Goal: Task Accomplishment & Management: Manage account settings

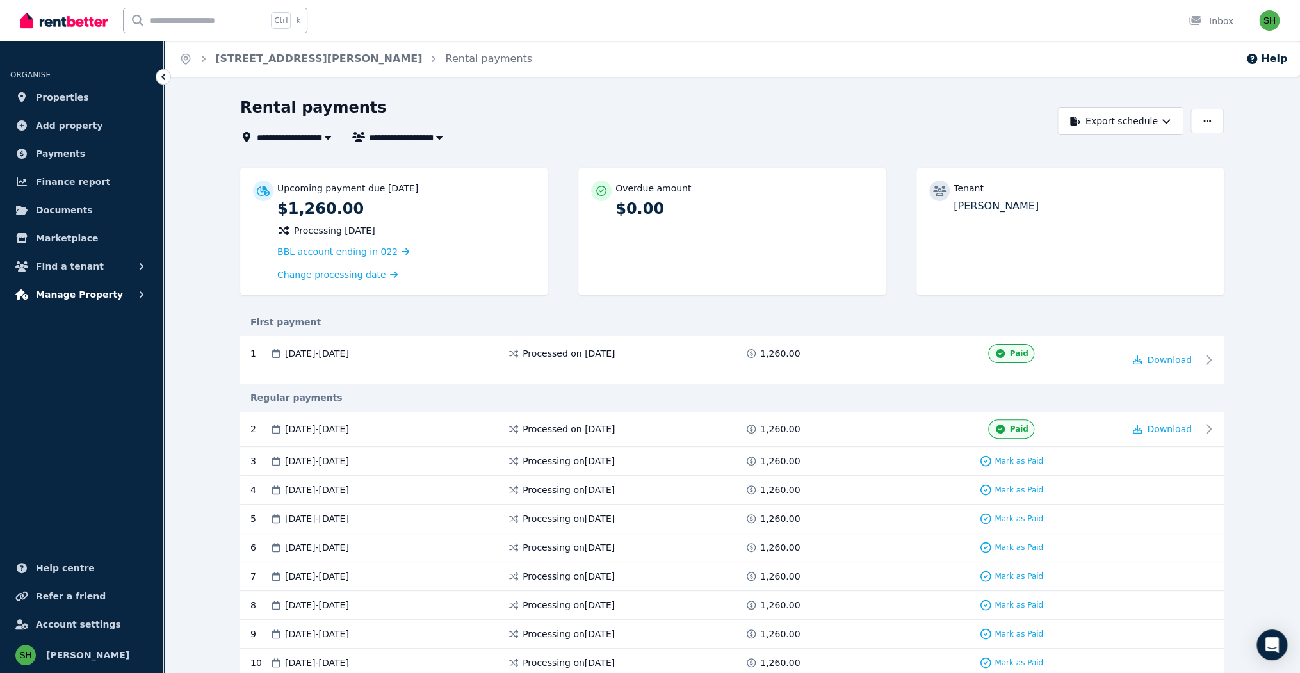
click at [135, 288] on icon "button" at bounding box center [141, 294] width 13 height 13
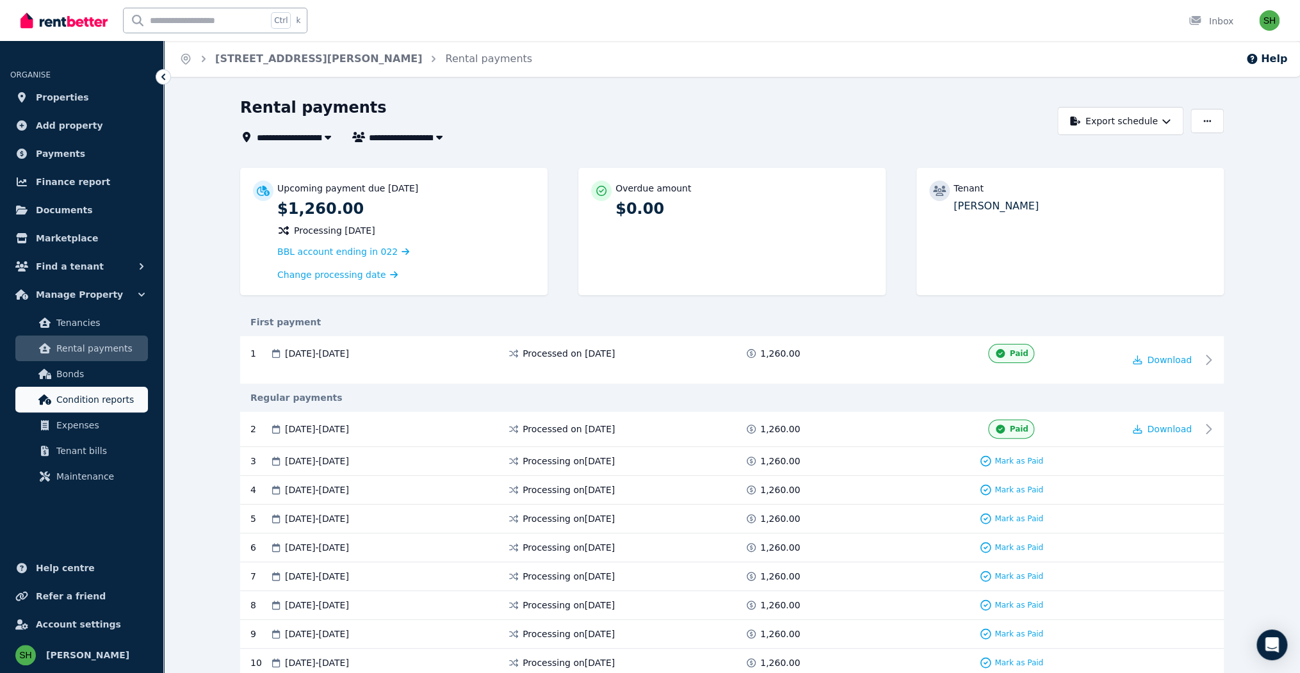
click at [95, 392] on span "Condition reports" at bounding box center [99, 399] width 86 height 15
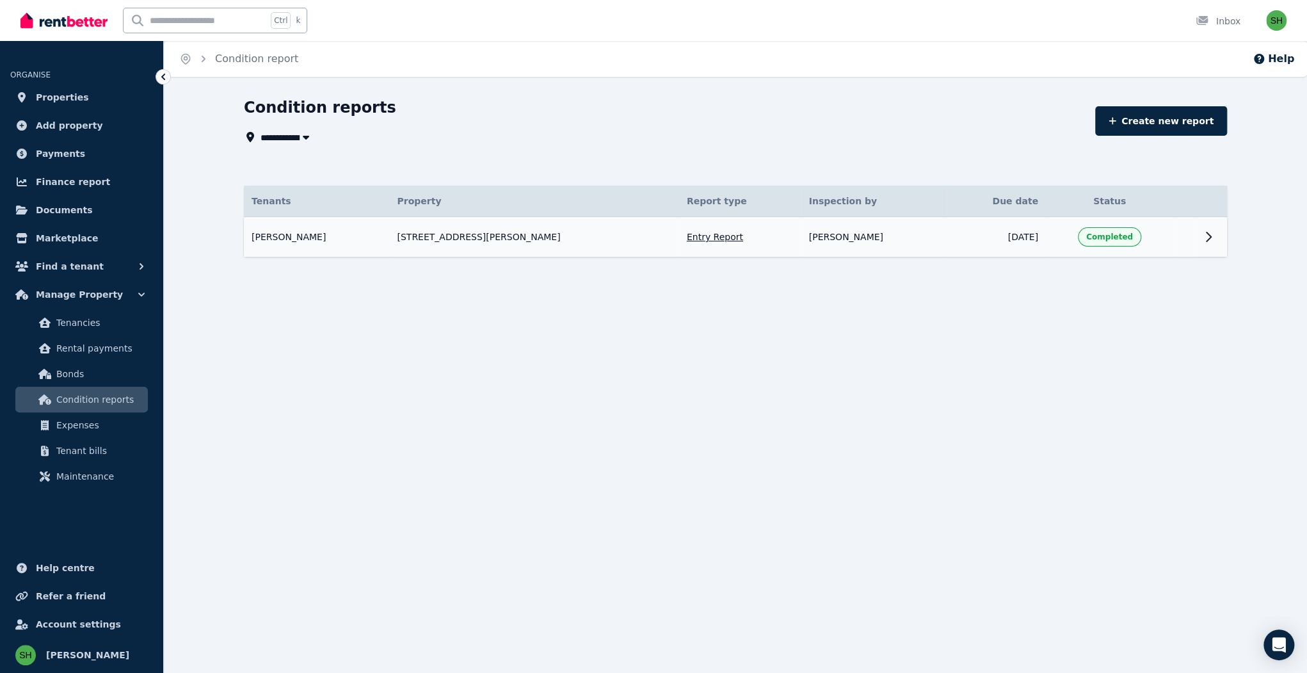
click at [1201, 229] on icon at bounding box center [1208, 236] width 15 height 15
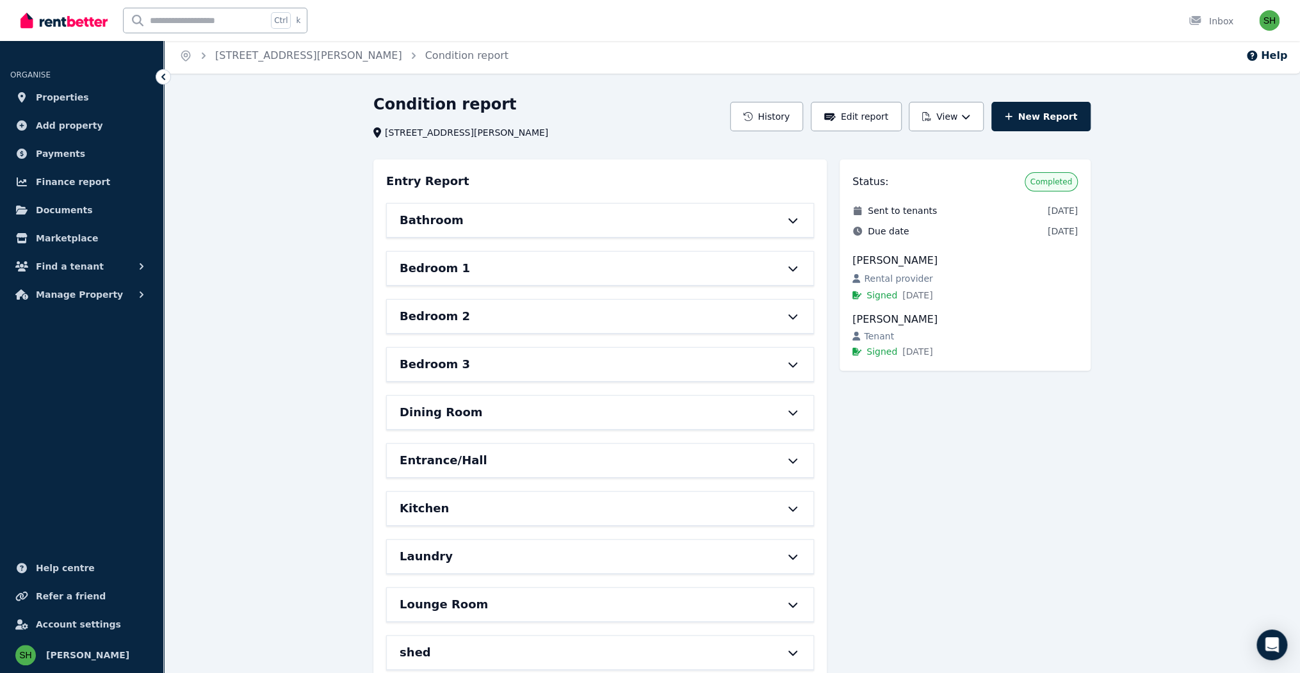
scroll to position [4, 0]
click at [909, 101] on button "View" at bounding box center [946, 115] width 75 height 29
click at [867, 166] on p "Download as PDF" at bounding box center [911, 172] width 88 height 13
click at [1160, 158] on div "Condition report [STREET_ADDRESS][PERSON_NAME] History Edit report View New Rep…" at bounding box center [732, 495] width 1136 height 804
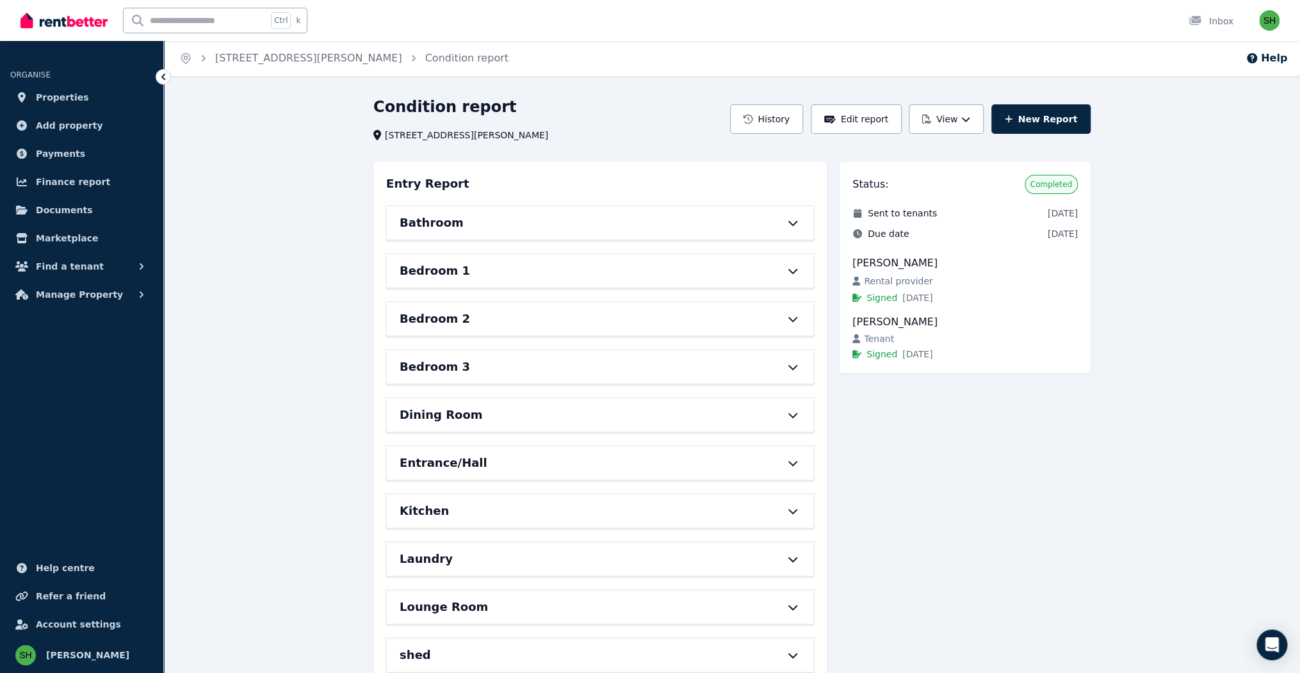
scroll to position [0, 0]
click at [81, 282] on button "Manage Property" at bounding box center [81, 295] width 143 height 26
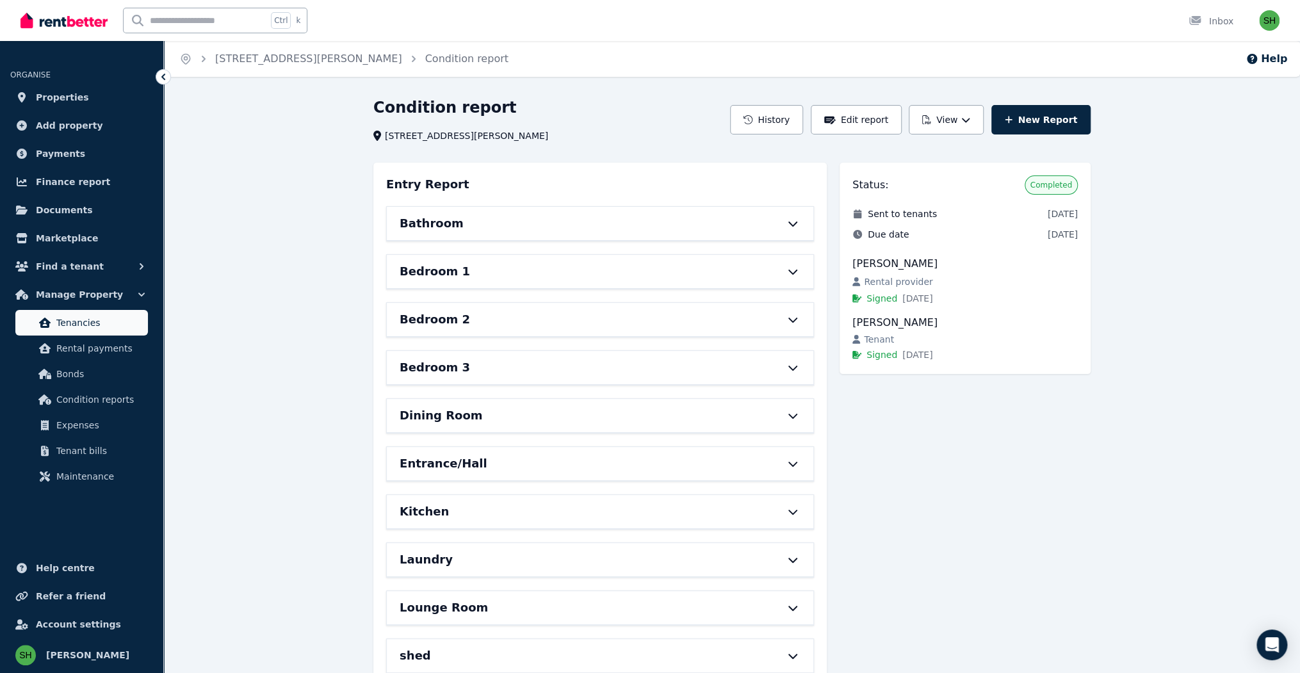
click at [82, 315] on span "Tenancies" at bounding box center [99, 322] width 86 height 15
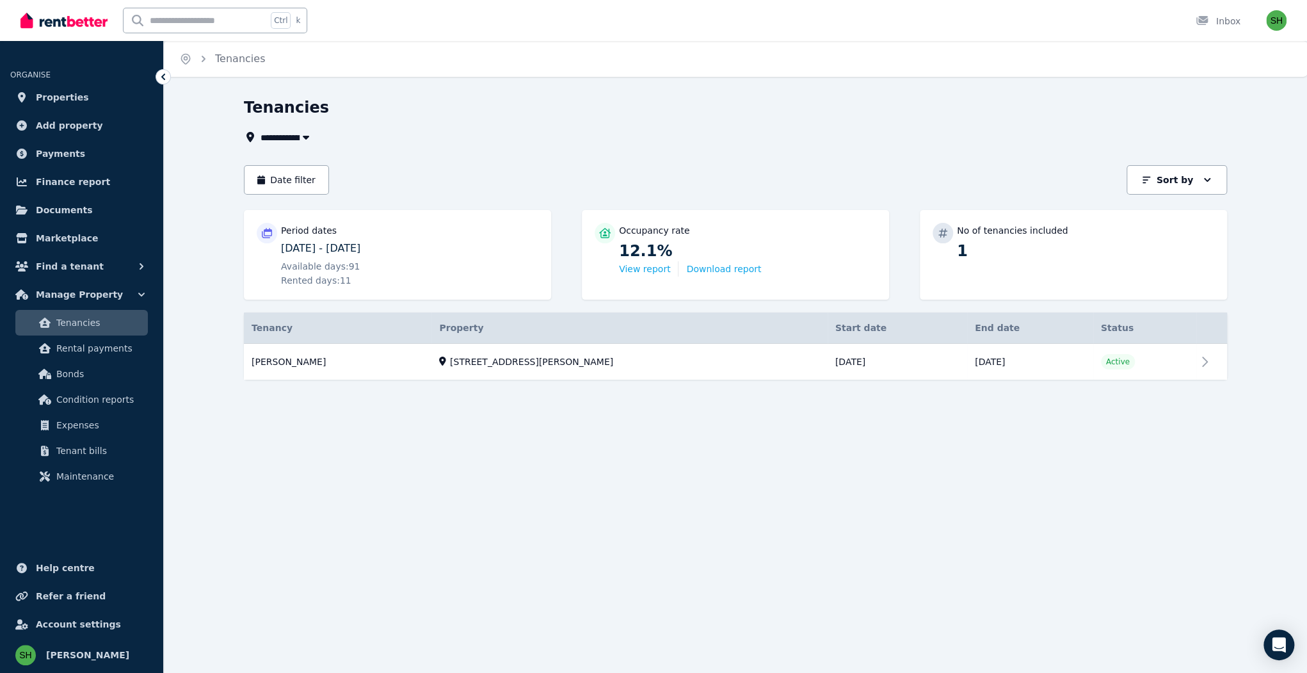
click at [409, 387] on div "**********" at bounding box center [653, 336] width 1307 height 673
click at [471, 387] on div "**********" at bounding box center [653, 336] width 1307 height 673
click at [495, 388] on div "**********" at bounding box center [653, 336] width 1307 height 673
click at [880, 97] on div "Tenancies" at bounding box center [732, 109] width 976 height 24
click at [434, 69] on div "**********" at bounding box center [653, 336] width 1307 height 673
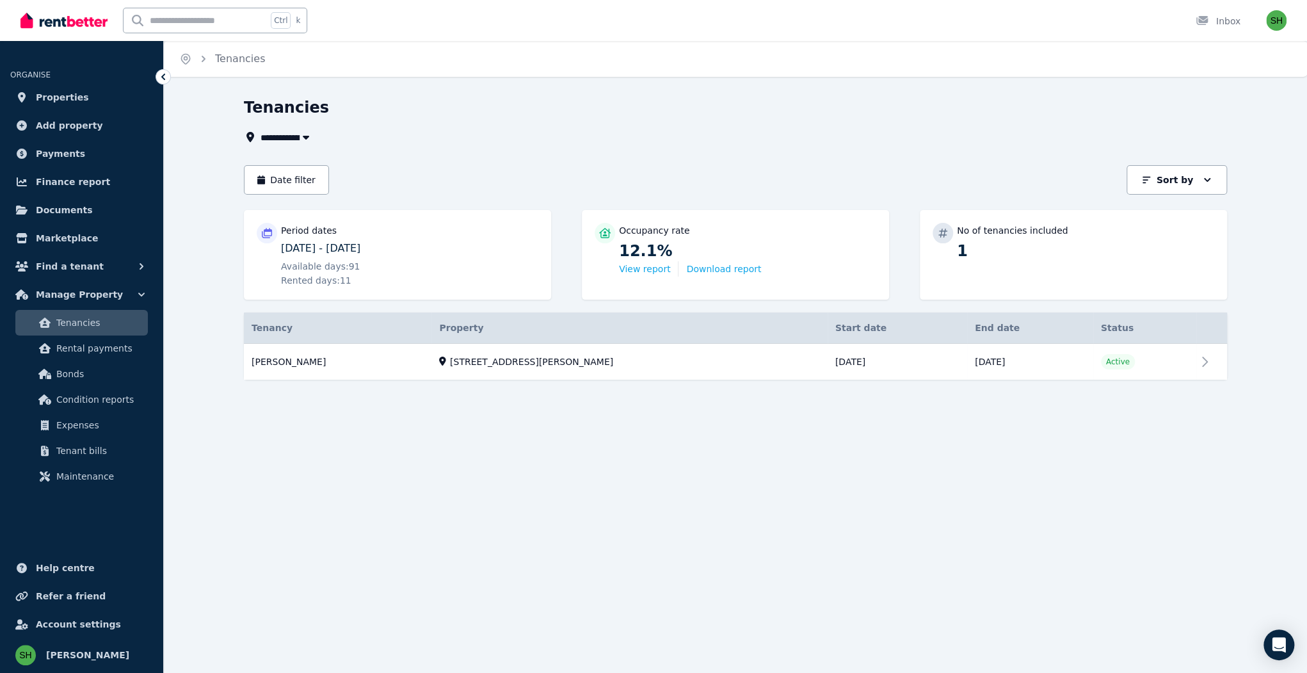
click at [558, 97] on div "Tenancies" at bounding box center [732, 109] width 976 height 24
click at [99, 341] on span "Rental payments" at bounding box center [99, 348] width 86 height 15
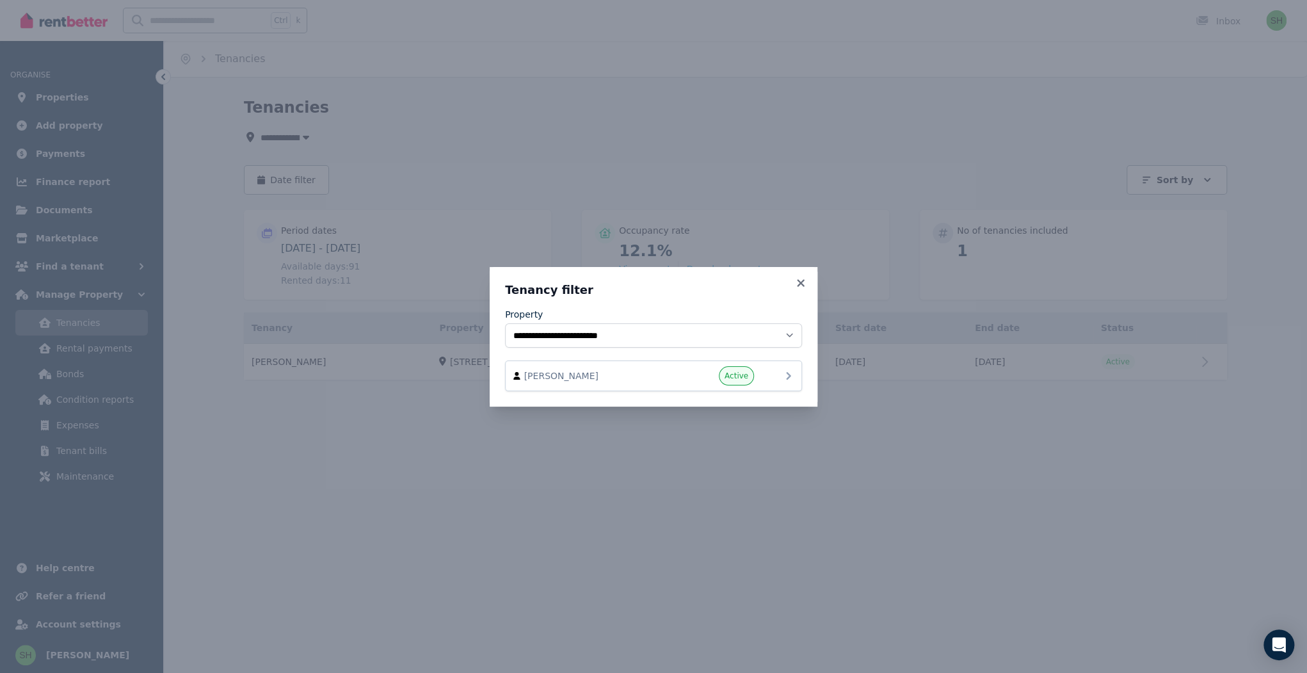
click at [633, 369] on span "[PERSON_NAME]" at bounding box center [597, 375] width 146 height 13
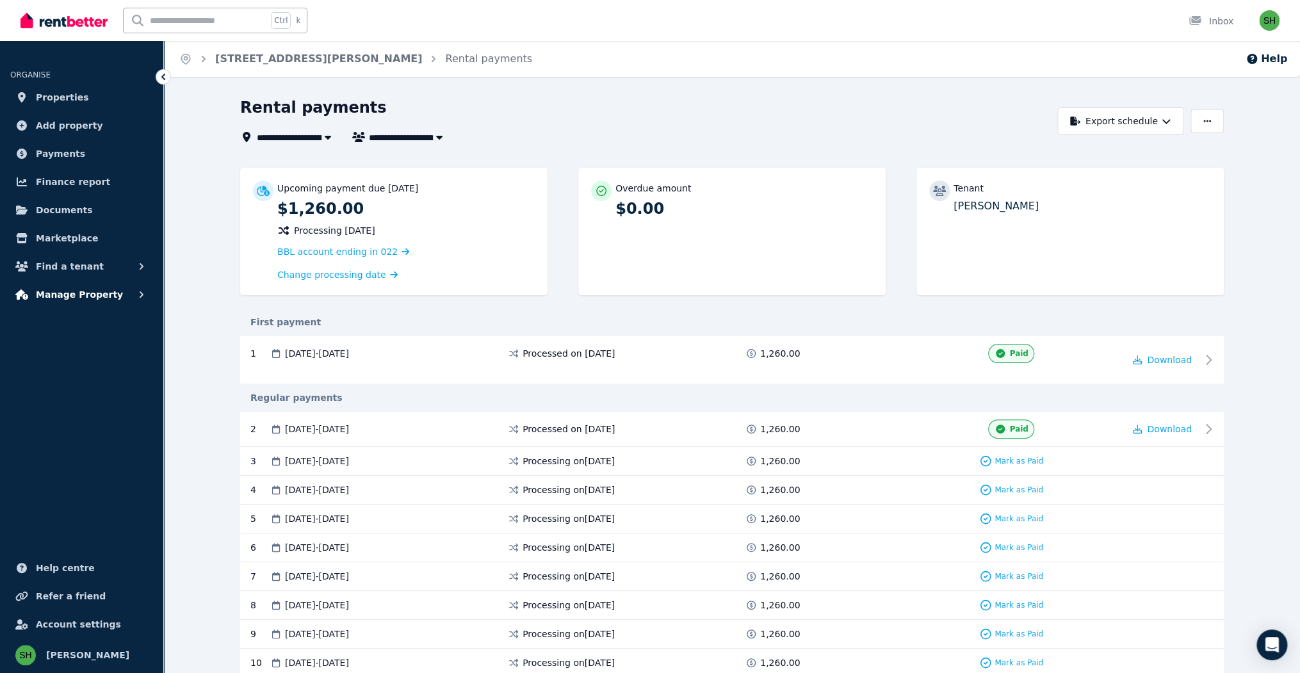
click at [99, 282] on button "Manage Property" at bounding box center [81, 295] width 143 height 26
drag, startPoint x: 1241, startPoint y: 218, endPoint x: 1249, endPoint y: 219, distance: 7.8
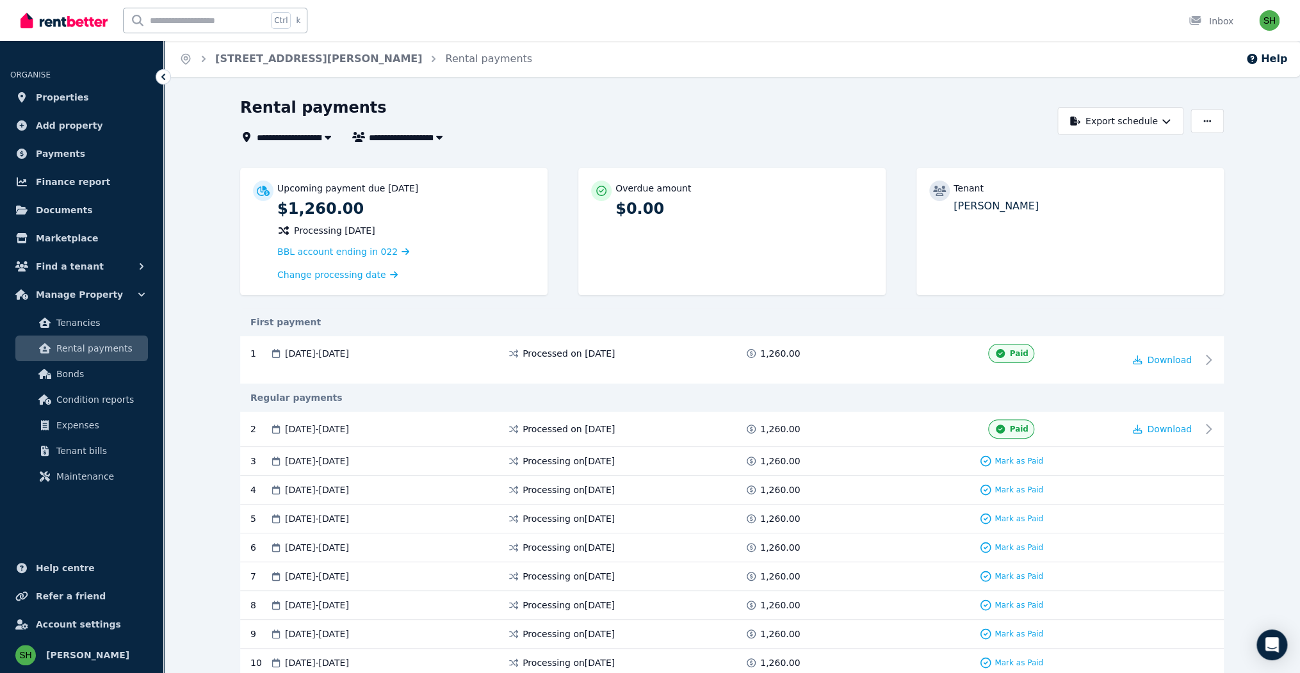
drag, startPoint x: 1257, startPoint y: 219, endPoint x: 1283, endPoint y: 218, distance: 26.3
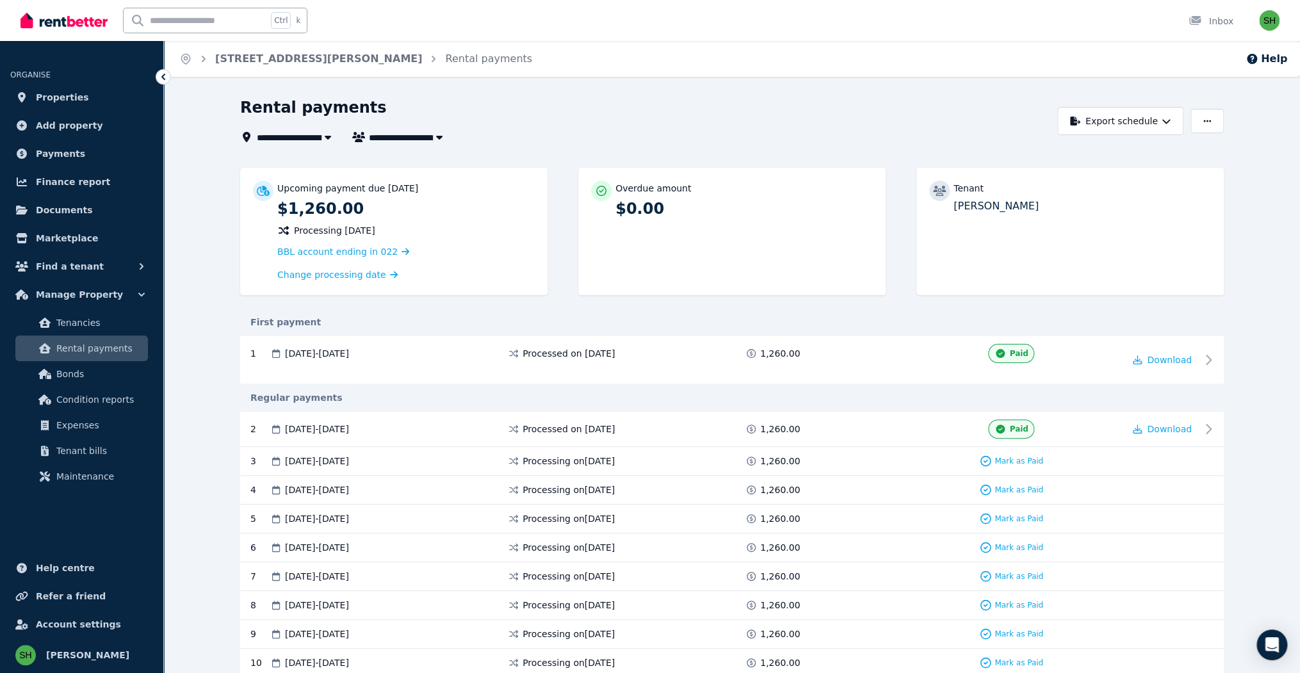
click at [686, 97] on div "Rental payments" at bounding box center [645, 109] width 810 height 24
click at [503, 97] on div "**********" at bounding box center [645, 120] width 810 height 47
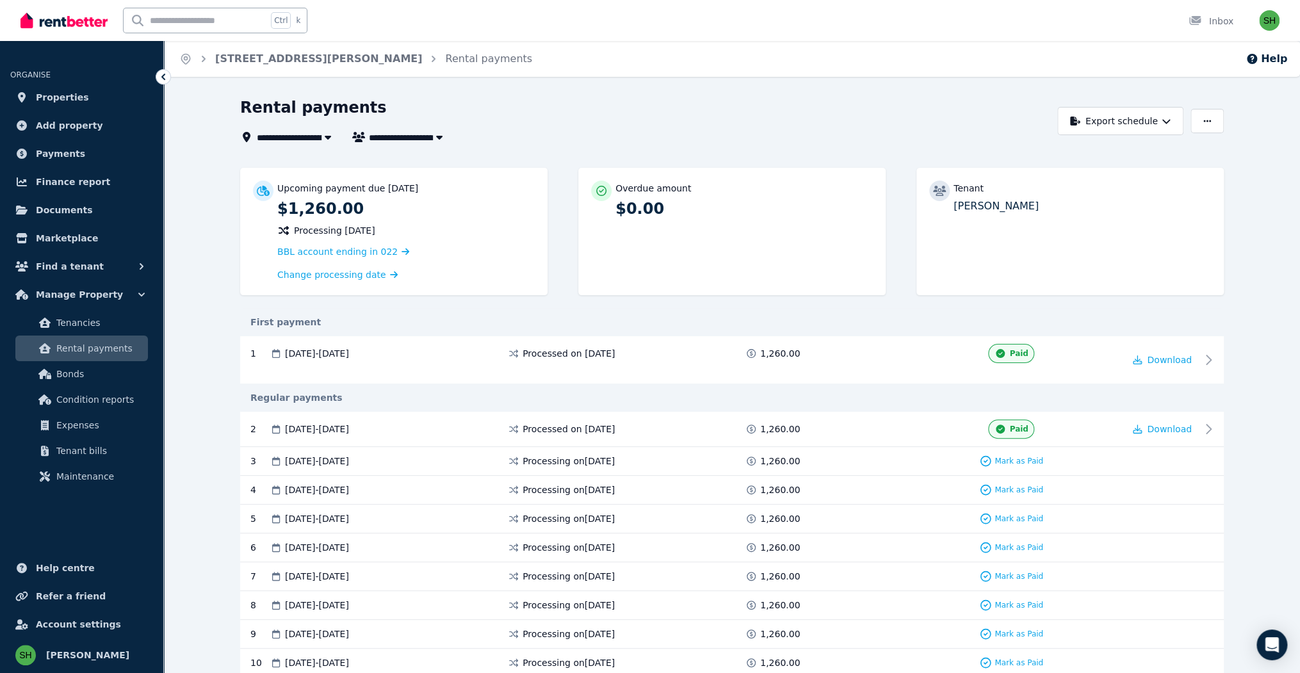
click at [674, 97] on div "Rental payments" at bounding box center [645, 109] width 810 height 24
drag, startPoint x: 530, startPoint y: 87, endPoint x: 566, endPoint y: 81, distance: 37.1
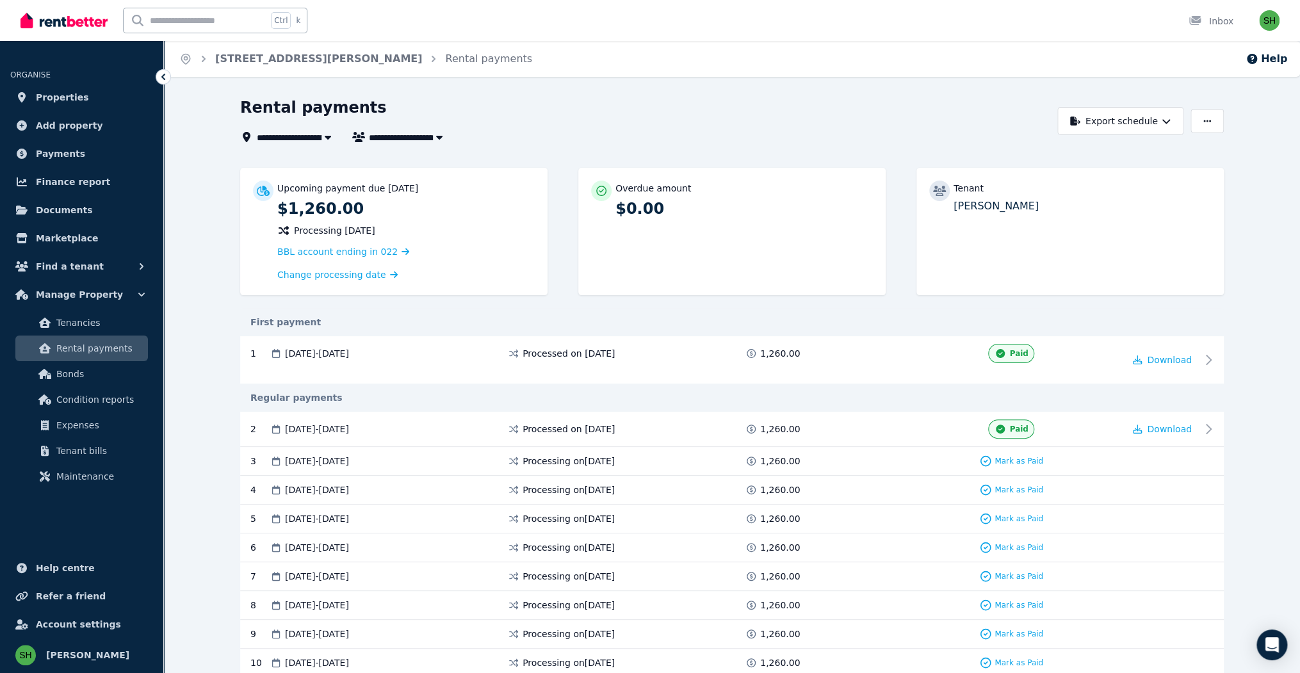
click at [531, 97] on div "Rental payments" at bounding box center [645, 109] width 810 height 24
drag, startPoint x: 566, startPoint y: 81, endPoint x: 592, endPoint y: 83, distance: 25.7
click at [569, 97] on div "Rental payments" at bounding box center [645, 109] width 810 height 24
drag, startPoint x: 1273, startPoint y: 127, endPoint x: 1279, endPoint y: 124, distance: 6.9
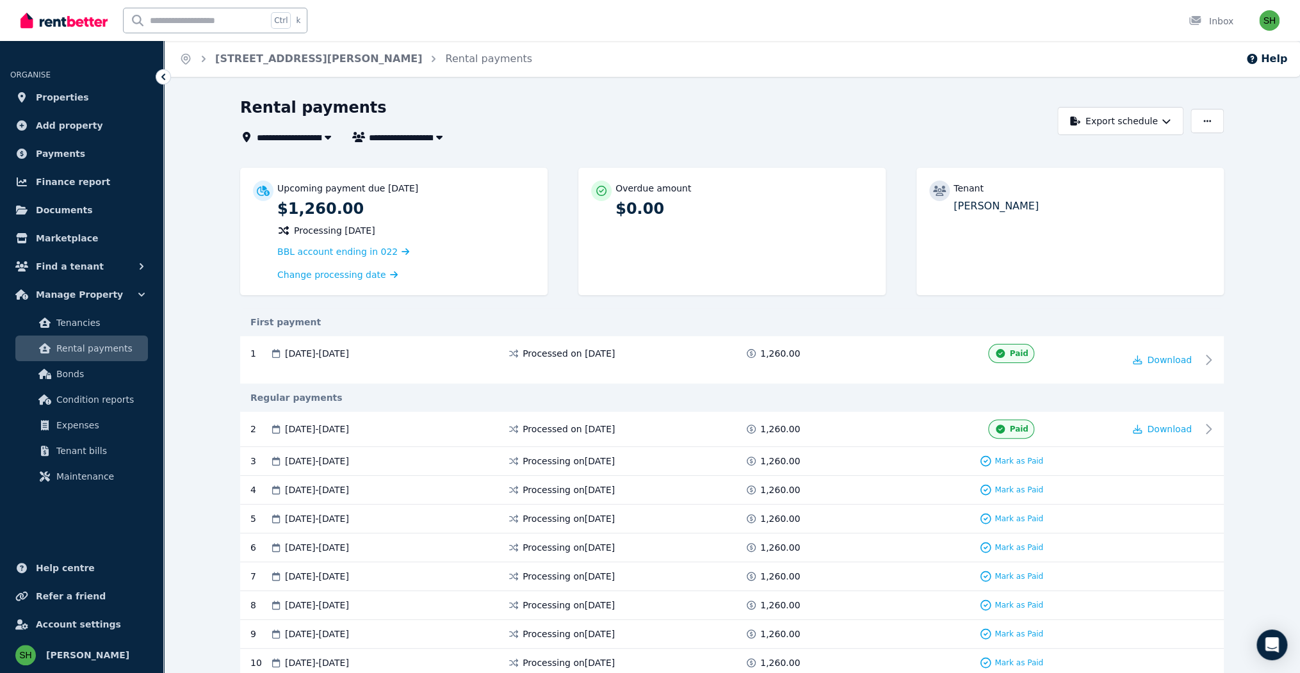
drag, startPoint x: 1279, startPoint y: 124, endPoint x: 1304, endPoint y: 118, distance: 25.0
drag, startPoint x: 1265, startPoint y: 105, endPoint x: 1265, endPoint y: 114, distance: 9.0
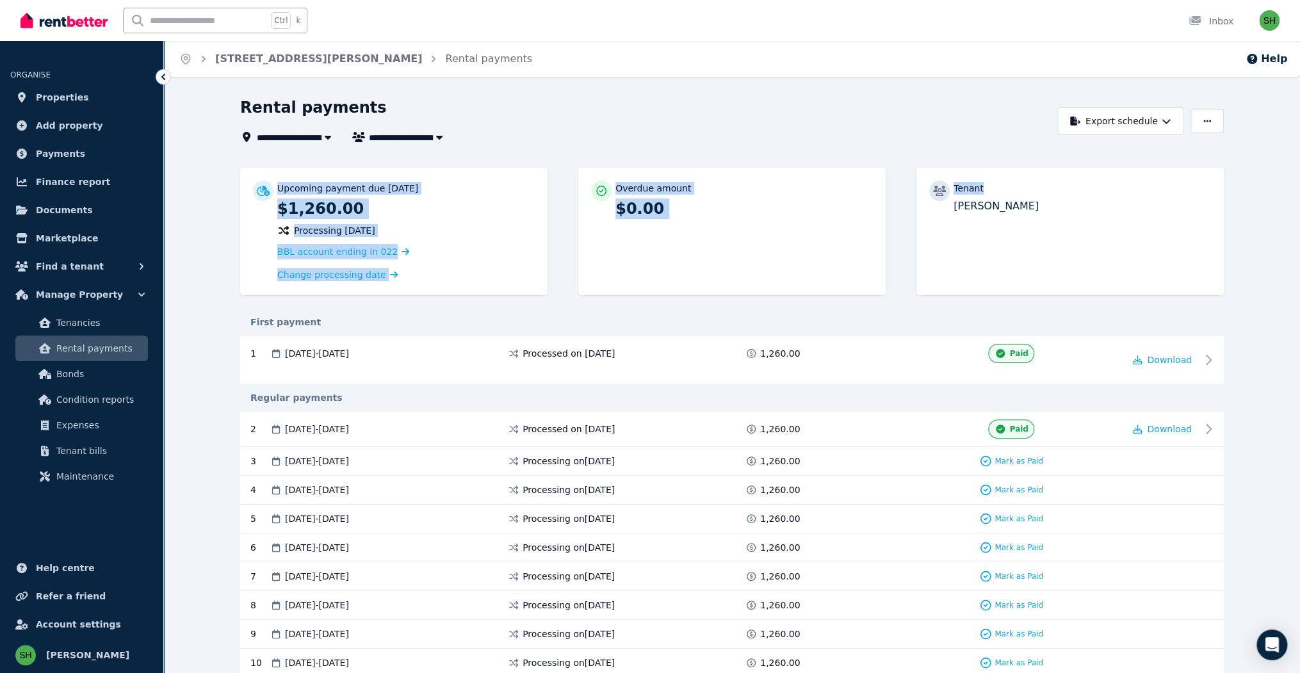
drag, startPoint x: 1265, startPoint y: 114, endPoint x: 1263, endPoint y: 125, distance: 11.7
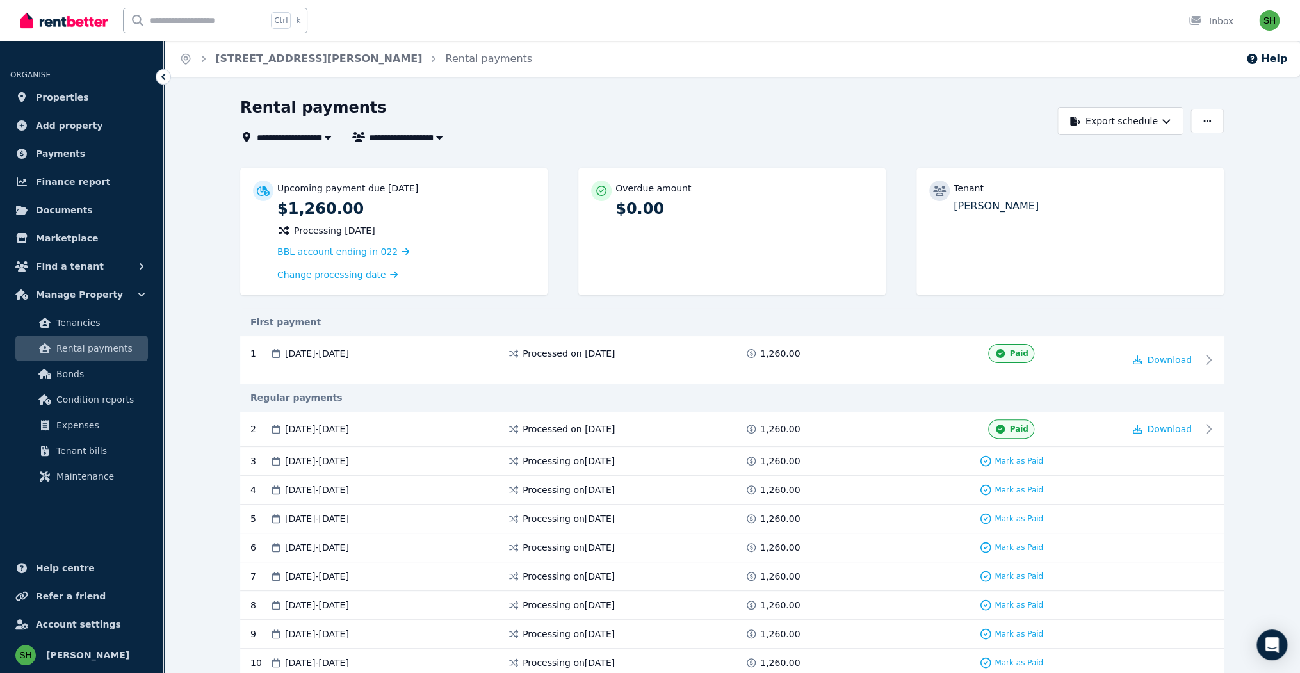
click at [543, 97] on div "Rental payments" at bounding box center [645, 109] width 810 height 24
click at [599, 97] on div "Rental payments" at bounding box center [645, 109] width 810 height 24
drag, startPoint x: 601, startPoint y: 86, endPoint x: 608, endPoint y: 85, distance: 7.8
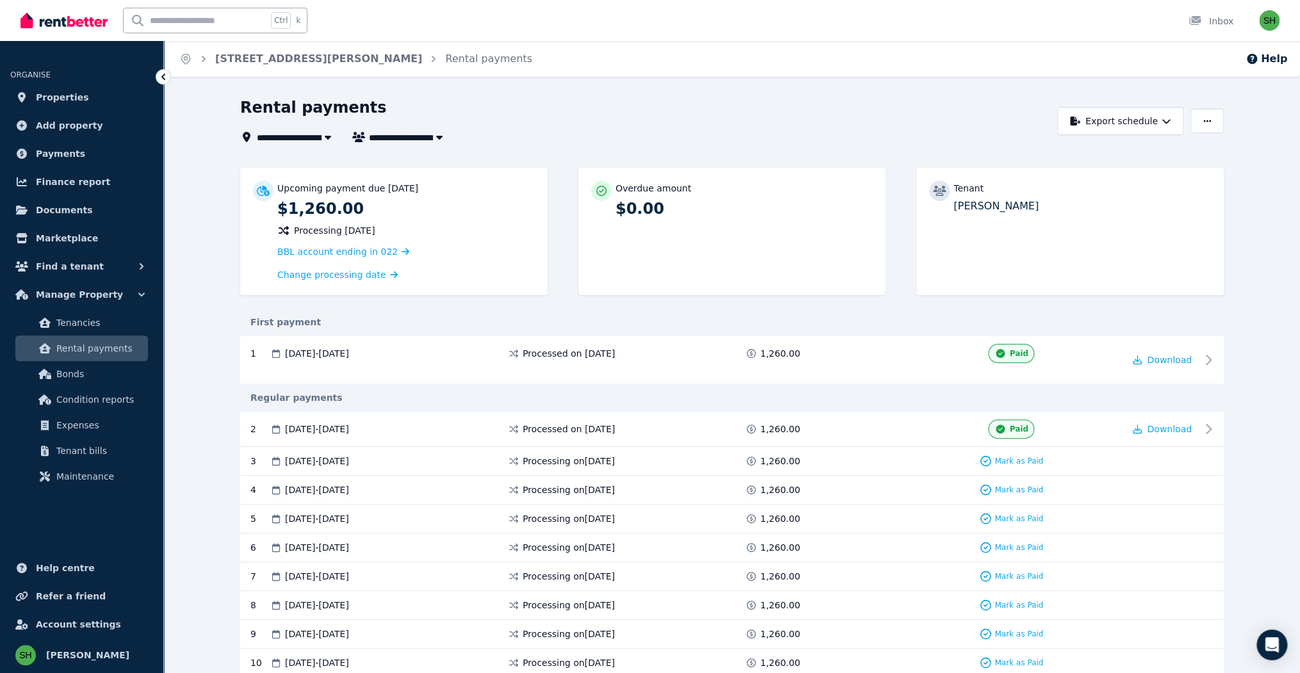
click at [602, 97] on div "Rental payments" at bounding box center [645, 109] width 810 height 24
click at [609, 97] on div "Rental payments" at bounding box center [645, 109] width 810 height 24
click at [562, 97] on div "Rental payments" at bounding box center [645, 109] width 810 height 24
click at [600, 97] on div "Rental payments" at bounding box center [645, 109] width 810 height 24
click at [584, 97] on div "Rental payments" at bounding box center [645, 109] width 810 height 24
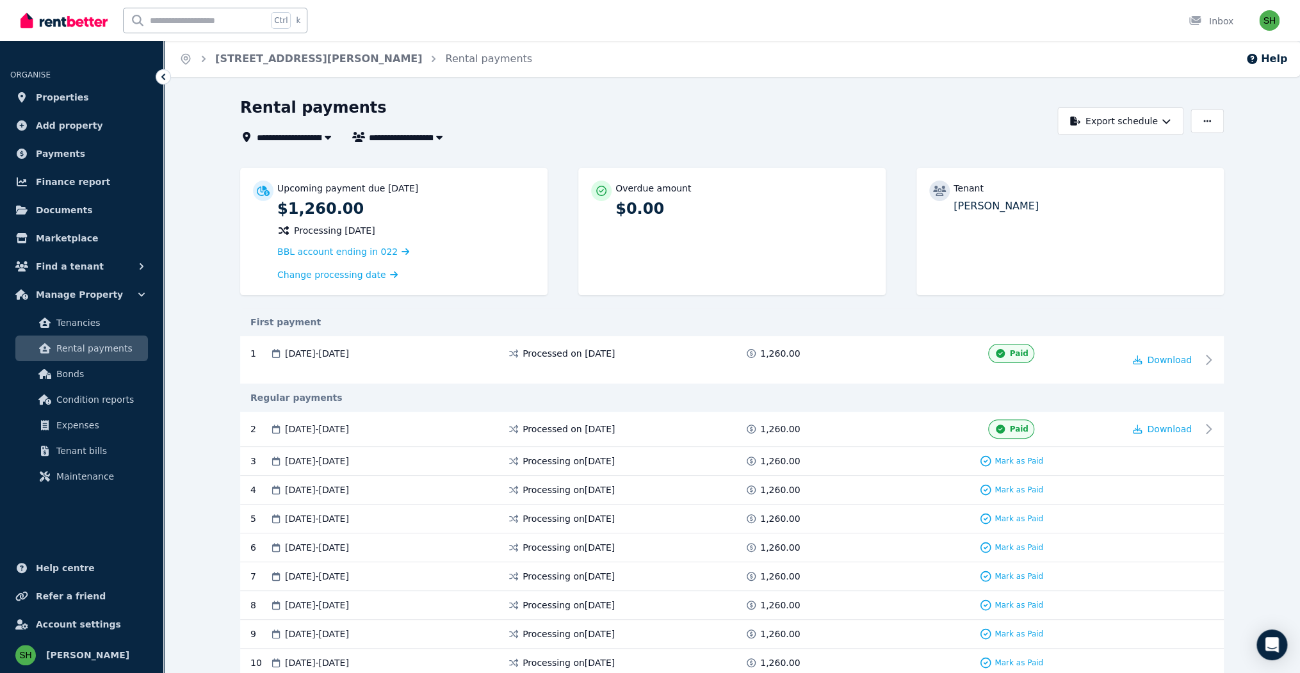
drag, startPoint x: 588, startPoint y: 82, endPoint x: 567, endPoint y: 79, distance: 21.4
click at [587, 97] on div "Rental payments" at bounding box center [645, 109] width 810 height 24
click at [567, 97] on div "Rental payments" at bounding box center [645, 109] width 810 height 24
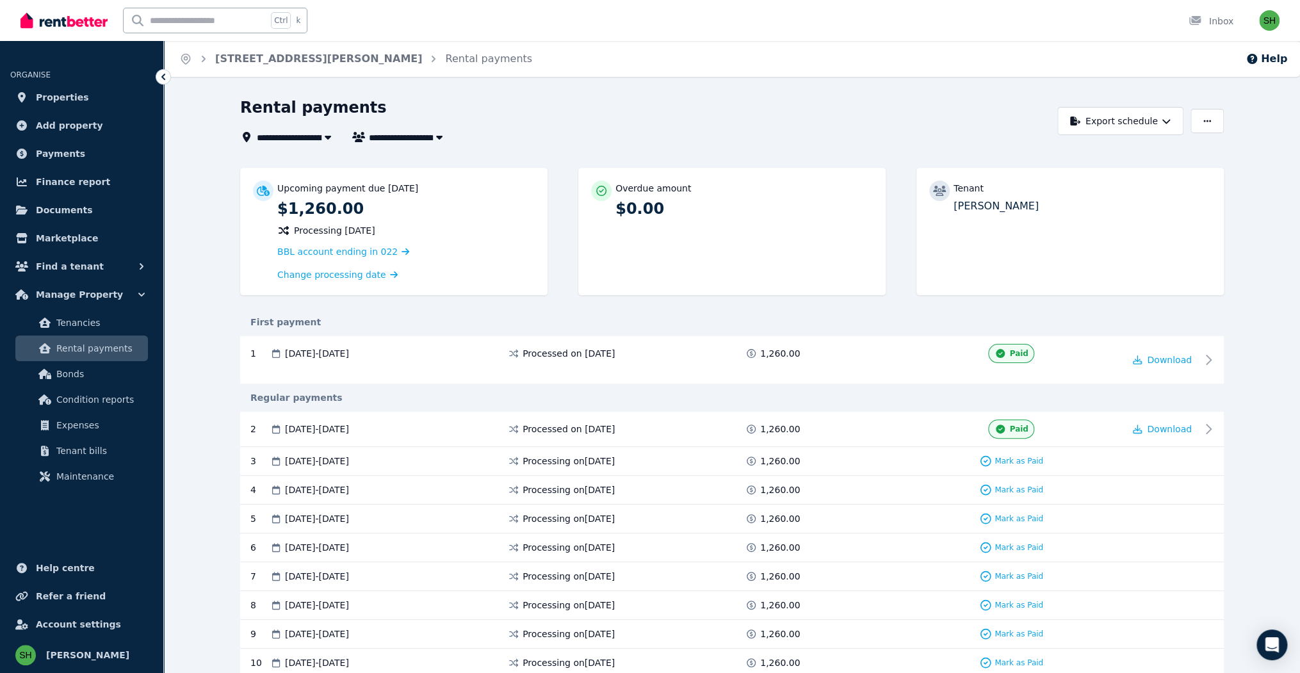
click at [567, 97] on div "Rental payments" at bounding box center [645, 109] width 810 height 24
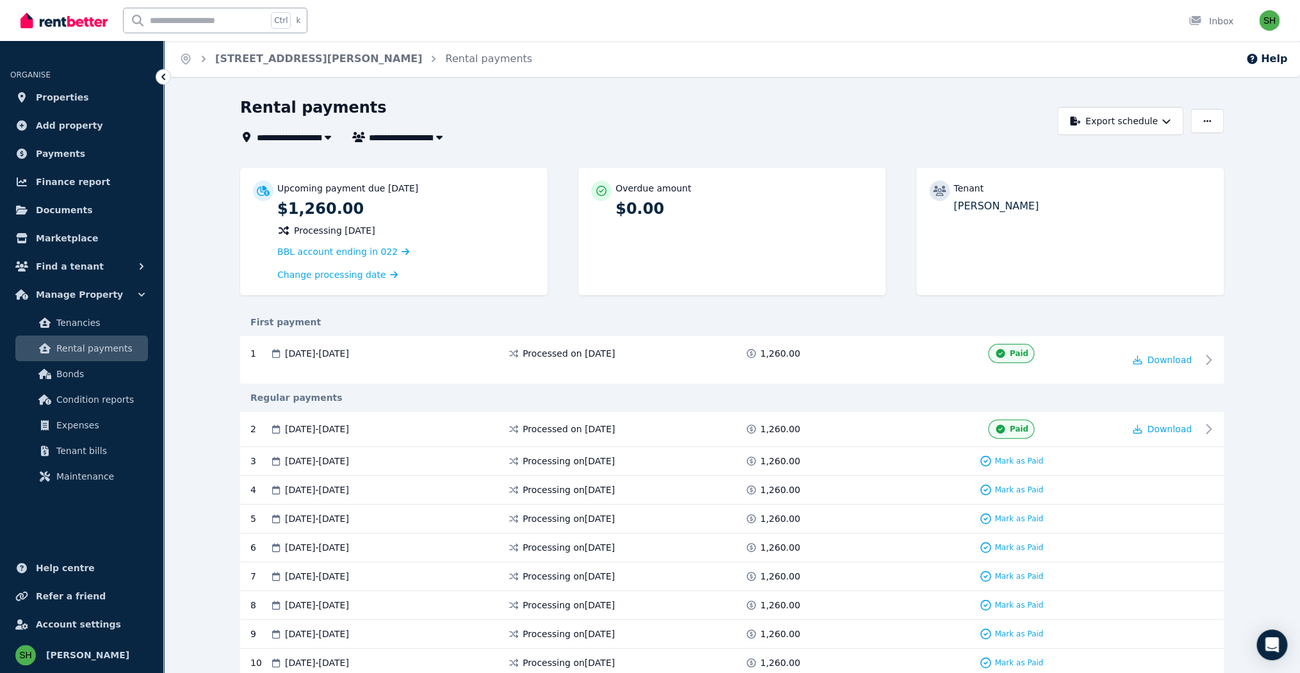
click at [567, 97] on div "Rental payments" at bounding box center [645, 109] width 810 height 24
click at [1037, 308] on div "First payment" at bounding box center [731, 322] width 983 height 28
click at [644, 97] on div "Rental payments" at bounding box center [645, 109] width 810 height 24
click at [77, 366] on span "Bonds" at bounding box center [99, 373] width 86 height 15
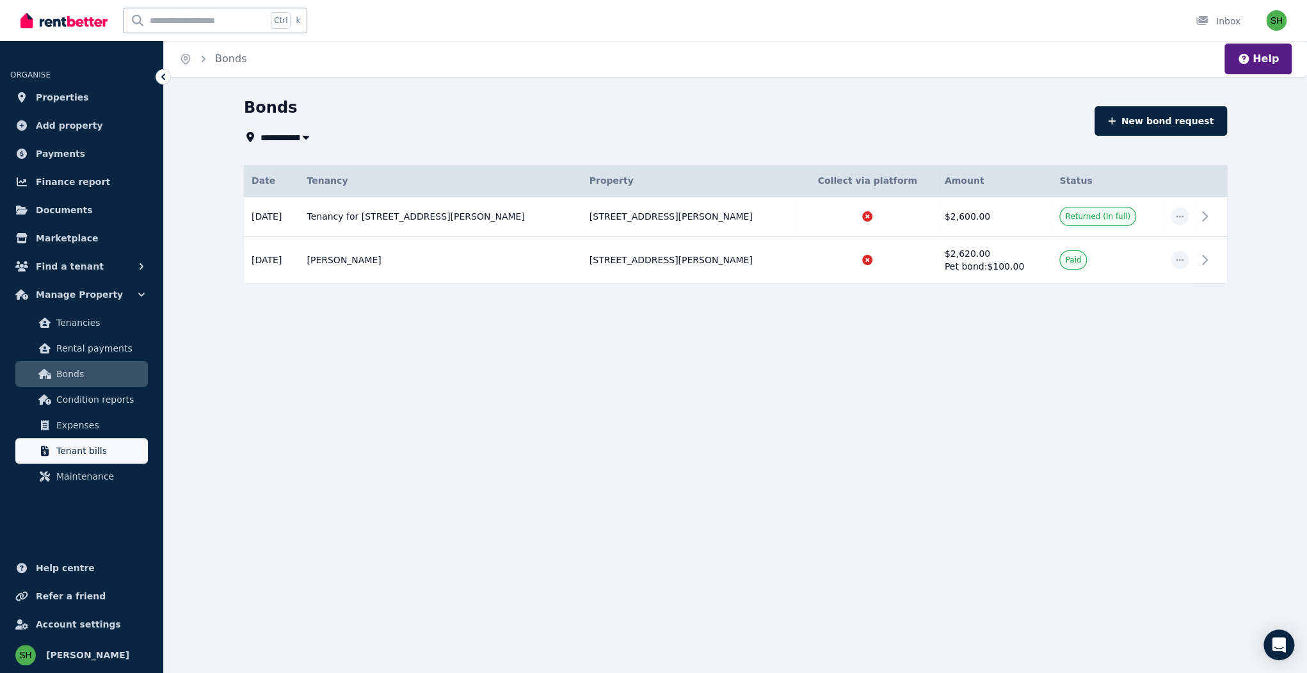
click at [100, 443] on span "Tenant bills" at bounding box center [99, 450] width 86 height 15
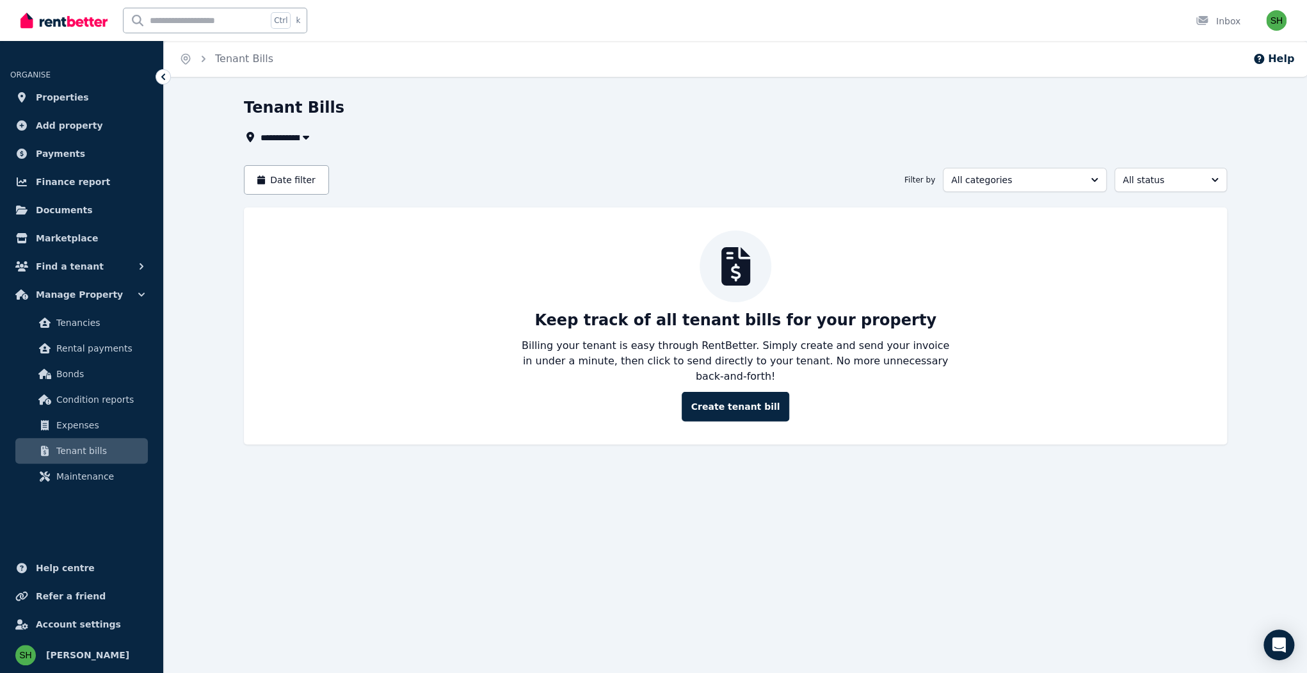
click at [384, 365] on div "**********" at bounding box center [653, 336] width 1307 height 673
click at [492, 117] on div "**********" at bounding box center [735, 282] width 983 height 370
click at [671, 165] on div "Date filter Filter by All categories All status" at bounding box center [735, 179] width 983 height 29
click at [439, 129] on div "**********" at bounding box center [732, 136] width 976 height 15
